Goal: Task Accomplishment & Management: Manage account settings

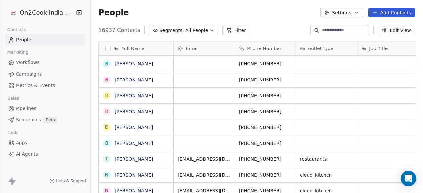
scroll to position [165, 328]
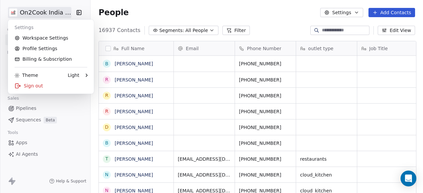
click at [34, 13] on html "On2Cook India Pvt. Ltd. Contacts People Marketing Workflows Campaigns Metrics &…" at bounding box center [211, 96] width 423 height 193
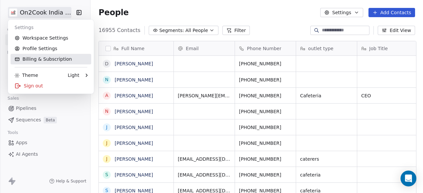
click at [37, 58] on link "Billing & Subscription" at bounding box center [51, 59] width 81 height 11
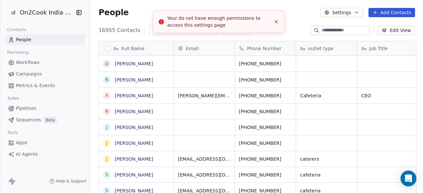
scroll to position [165, 328]
click at [275, 21] on icon "Close toast" at bounding box center [276, 22] width 6 height 6
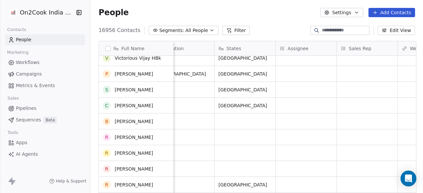
scroll to position [0, 0]
